Goal: Task Accomplishment & Management: Use online tool/utility

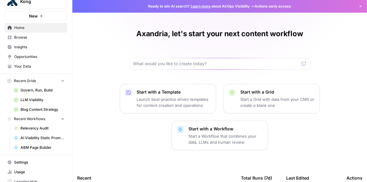
scroll to position [25, 0]
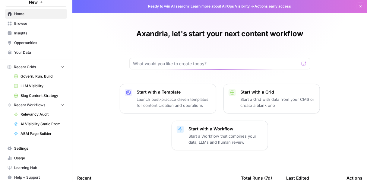
drag, startPoint x: 30, startPoint y: 25, endPoint x: 57, endPoint y: 44, distance: 33.0
click at [30, 25] on span "Browse" at bounding box center [39, 23] width 50 height 5
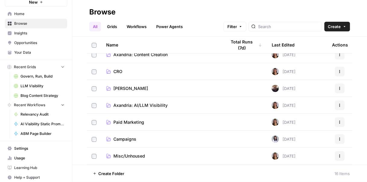
scroll to position [25, 0]
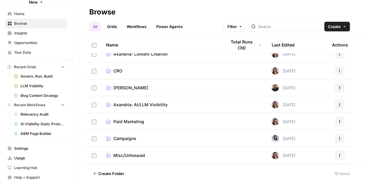
click at [152, 102] on span "Axandria: AI/LLM Visibility" at bounding box center [140, 105] width 54 height 6
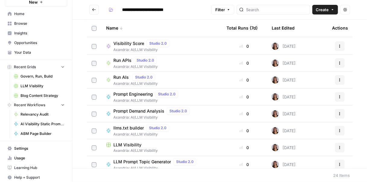
scroll to position [32, 0]
click at [122, 61] on span "Run APIs" at bounding box center [122, 61] width 18 height 6
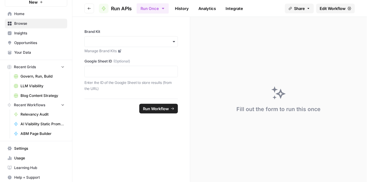
click at [333, 8] on span "Edit Workflow" at bounding box center [333, 8] width 26 height 6
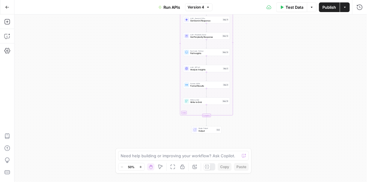
click at [200, 87] on span "Format Results" at bounding box center [205, 85] width 31 height 3
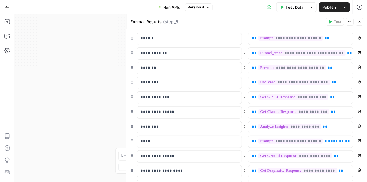
click at [359, 22] on icon "button" at bounding box center [359, 22] width 2 height 2
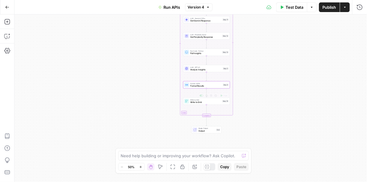
click at [205, 104] on div "Write to Grid Write to Grid Step 10 Copy step Delete step Add Note Test" at bounding box center [206, 100] width 47 height 7
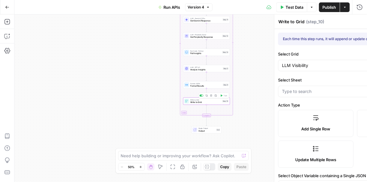
type input "Run: APIs"
type input "Prompt"
type input "Funnel Stage"
type input "Persona"
type input "Use Case"
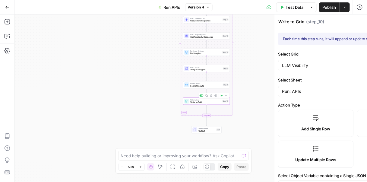
type input "GPT Response"
type input "[PERSON_NAME] Response"
type input "Analysis"
type input "Kong Mentioned"
type input "Competitors Mentioned"
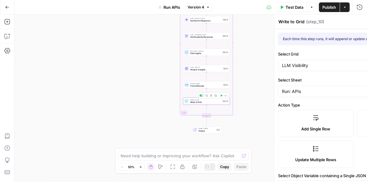
type input "Missed Op Score"
type input "Perplexity Response"
type input "Gemini Response"
type input "Kong GPT Citations"
type input "Other GPT Citations"
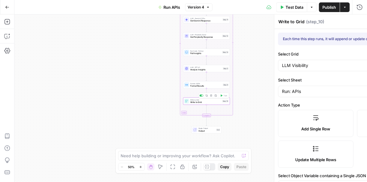
type input "Kong [PERSON_NAME] Citations"
type input "Other [PERSON_NAME] Citations"
type input "Kong Gemini Citations"
type input "Other Gemini Citations"
type input "Kong Perplexity Citations"
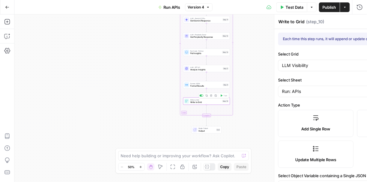
type input "Other Perplexity Citations"
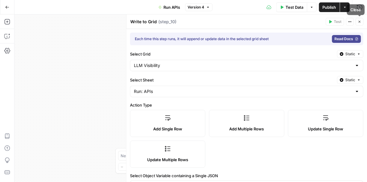
click at [359, 21] on icon "button" at bounding box center [360, 22] width 4 height 4
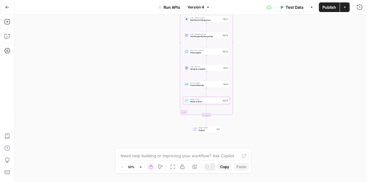
click at [202, 102] on span "Write to Grid" at bounding box center [205, 101] width 31 height 3
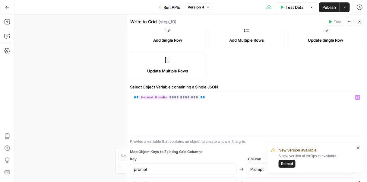
scroll to position [98, 0]
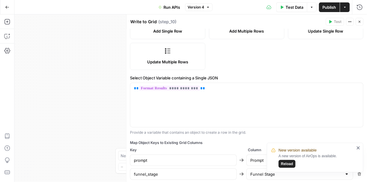
click at [5, 6] on button "Go Back" at bounding box center [7, 7] width 11 height 11
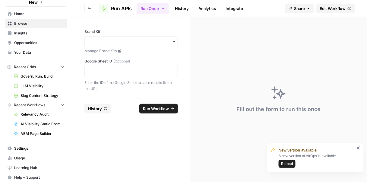
click at [31, 21] on span "Browse" at bounding box center [39, 23] width 50 height 5
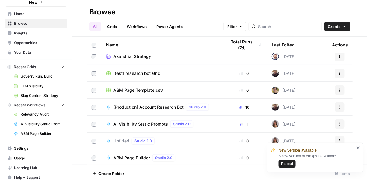
scroll to position [158, 0]
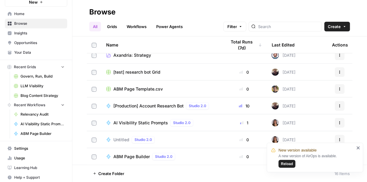
click at [149, 89] on span "ABM Page Template.csv" at bounding box center [137, 89] width 49 height 6
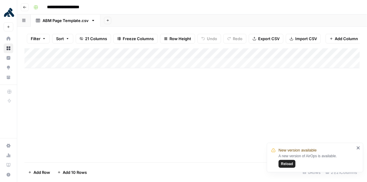
click at [28, 6] on button "Go back" at bounding box center [25, 7] width 8 height 8
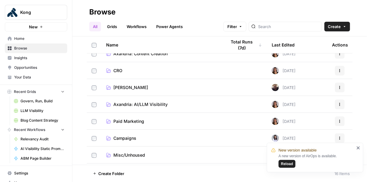
scroll to position [17, 0]
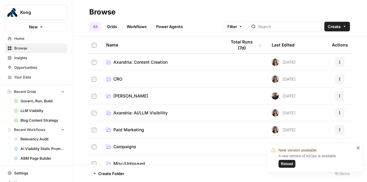
click at [149, 114] on span "Axandria: AI/LLM Visibility" at bounding box center [140, 113] width 54 height 6
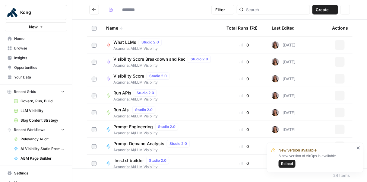
type input "**********"
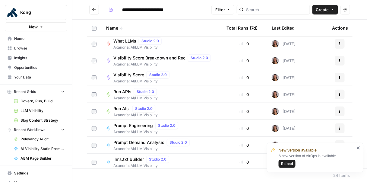
click at [114, 106] on span "Run AIs" at bounding box center [121, 108] width 17 height 6
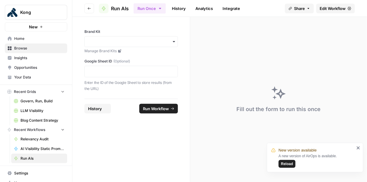
click at [340, 10] on span "Edit Workflow" at bounding box center [333, 8] width 26 height 6
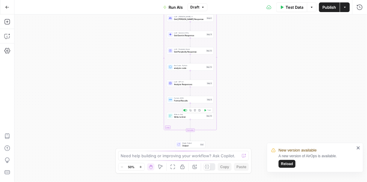
click at [193, 116] on span "Write to Grid" at bounding box center [189, 116] width 31 height 3
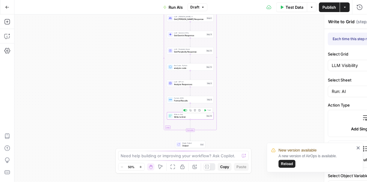
type input "Prompt"
type input "Funnel Stage"
type input "Persona"
type input "Use Case"
type input "GPT Response"
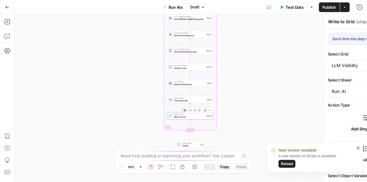
type input "[PERSON_NAME] Response"
type input "Analysis"
type input "Kong Mentioned"
type input "Competitors Mentioned"
type input "Missed Op Score"
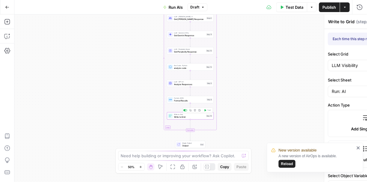
type input "Perplexity Response"
type input "Gemini Response"
type input "Kong GPT Citations"
type input "Other GPT Citations"
type input "Kong [PERSON_NAME] Citations"
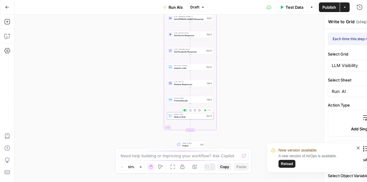
type input "Other [PERSON_NAME] Citations"
type input "Kong Gemini Citations"
type input "Other Gemini Citations"
type input "Kong Perplexity Citations"
type input "Other Perplexity Citations"
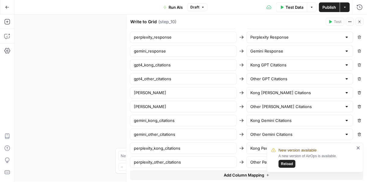
scroll to position [372, 0]
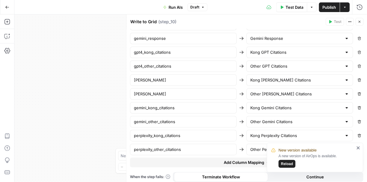
click at [359, 149] on icon "close" at bounding box center [357, 147] width 3 height 3
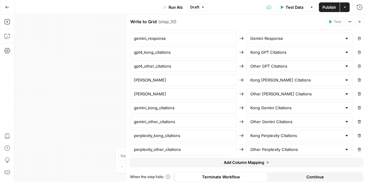
drag, startPoint x: 360, startPoint y: 20, endPoint x: 355, endPoint y: 26, distance: 8.1
click at [360, 20] on icon "button" at bounding box center [360, 22] width 4 height 4
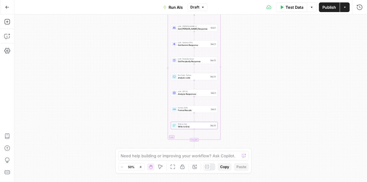
drag, startPoint x: 254, startPoint y: 104, endPoint x: 258, endPoint y: 114, distance: 10.5
click at [258, 113] on div "Workflow Input Settings Inputs LLM · GPT-4.1 Generate Developer Prompts Step 1 …" at bounding box center [190, 97] width 352 height 167
